Goal: Transaction & Acquisition: Purchase product/service

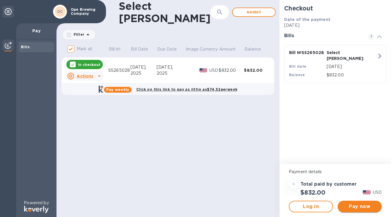
click at [362, 204] on span "Pay now" at bounding box center [359, 206] width 35 height 7
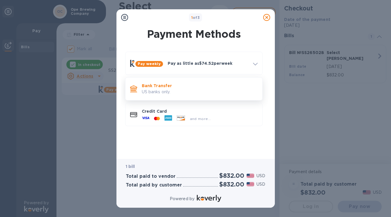
click at [209, 89] on p "US banks only." at bounding box center [200, 92] width 116 height 6
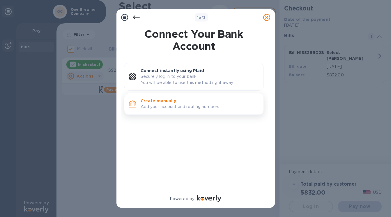
click at [212, 99] on p "Create manually" at bounding box center [199, 101] width 118 height 6
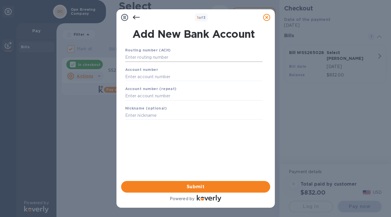
click at [173, 57] on input "text" at bounding box center [193, 57] width 137 height 9
type input "0"
click at [179, 74] on input "text" at bounding box center [193, 76] width 137 height 9
click at [164, 57] on input "5000020898" at bounding box center [193, 57] width 137 height 9
drag, startPoint x: 164, startPoint y: 57, endPoint x: 120, endPoint y: 56, distance: 43.9
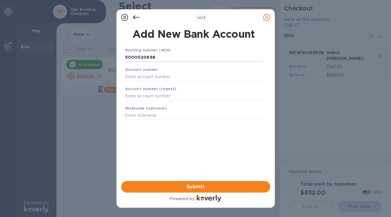
click at [120, 56] on div "Add New Bank Account Routing number (ACH) [FINANCIAL_ID] Account number Account…" at bounding box center [195, 104] width 158 height 156
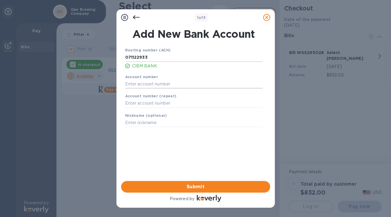
type input "071122933"
click at [147, 84] on input "text" at bounding box center [193, 84] width 137 height 9
type input "5000020898"
click at [204, 186] on span "Submit" at bounding box center [196, 187] width 140 height 7
